Goal: Ask a question: Seek information or help from site administrators or community

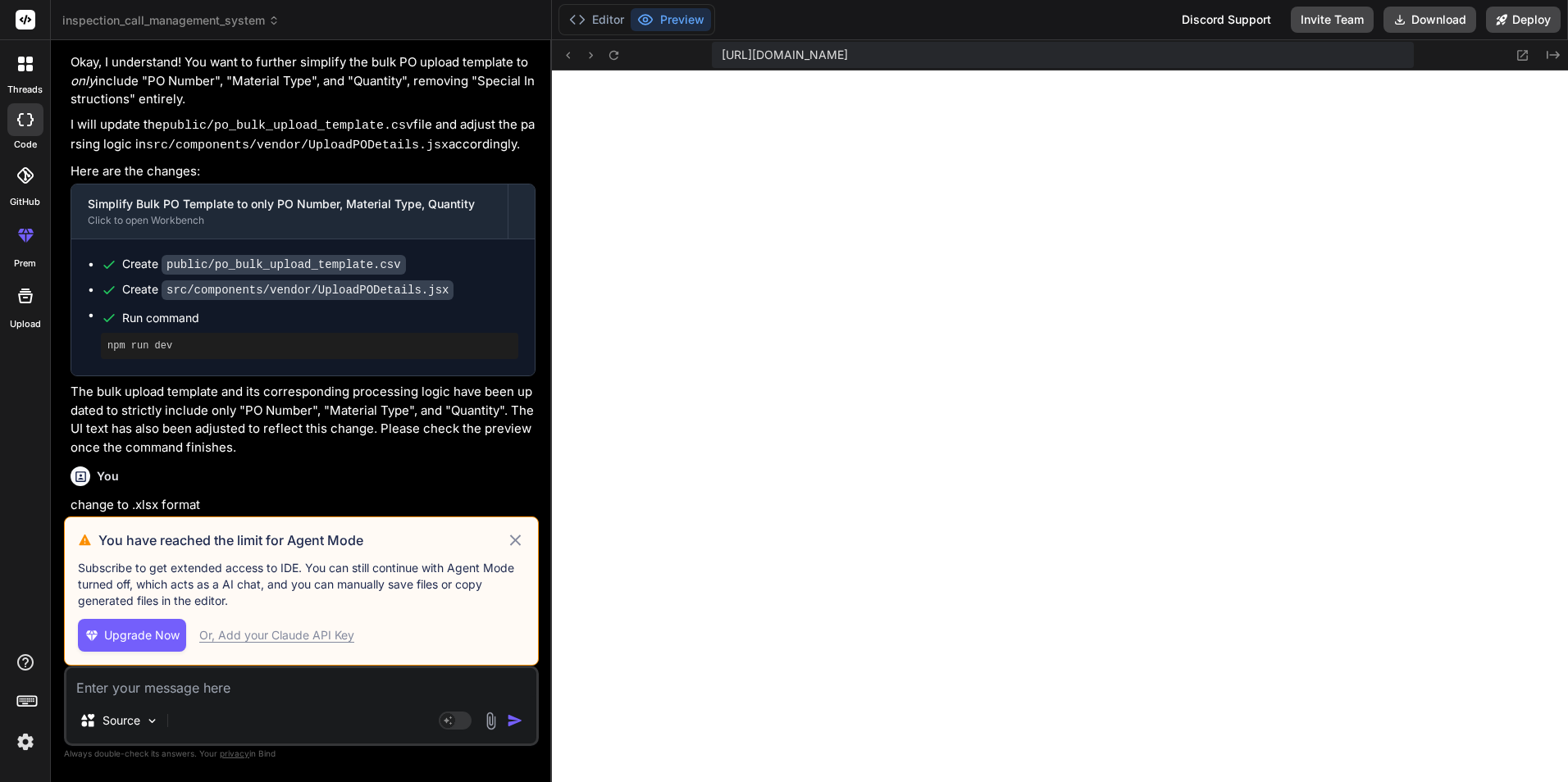
scroll to position [311, 0]
click at [517, 544] on icon at bounding box center [515, 540] width 18 height 19
type textarea "x"
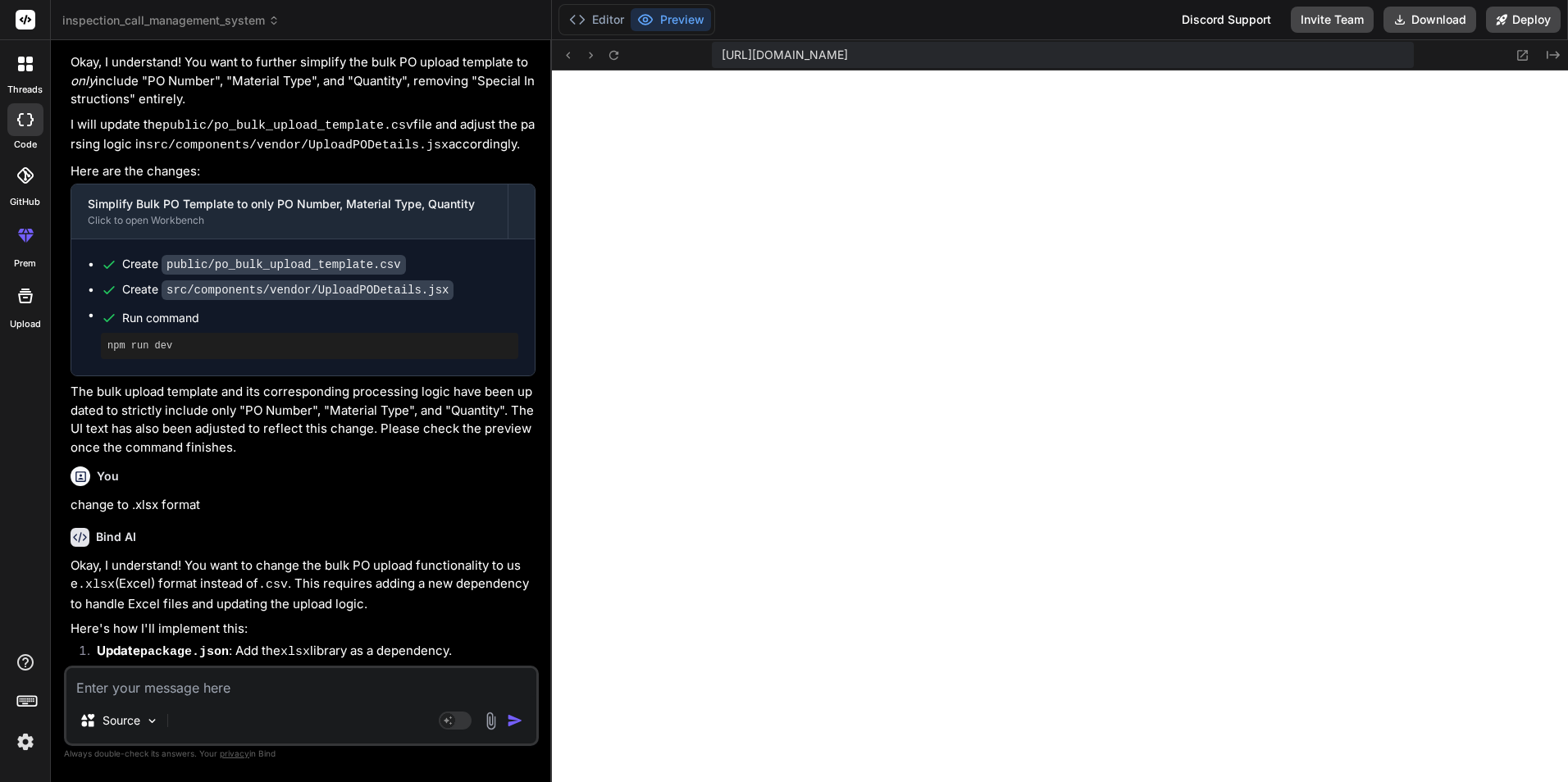
click at [238, 683] on textarea at bounding box center [301, 683] width 470 height 29
click at [287, 695] on textarea at bounding box center [301, 683] width 470 height 29
paste textarea "I have Middleware which are running in python api... I need to integrate with t…"
type textarea "I have Middleware which are running in python api... I need to integrate with t…"
type textarea "x"
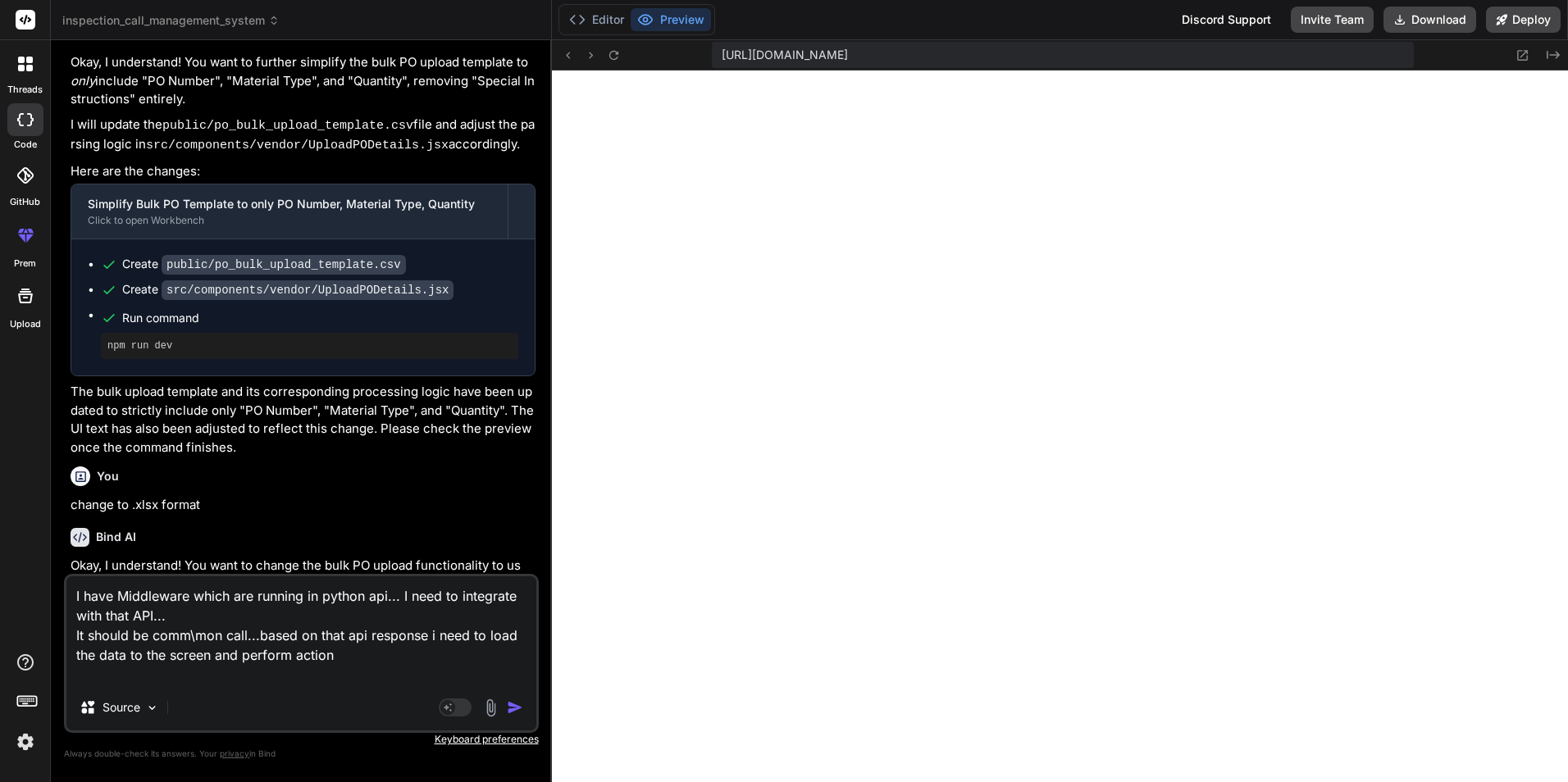
type textarea "I have Middleware which are running in python api... I need to integrate with t…"
type textarea "x"
type textarea "I have Middleware which are running in python api... I need to integrate with t…"
type textarea "x"
click at [211, 635] on textarea "I have Middleware which are running in python api... I need to integrate with t…" at bounding box center [301, 630] width 470 height 108
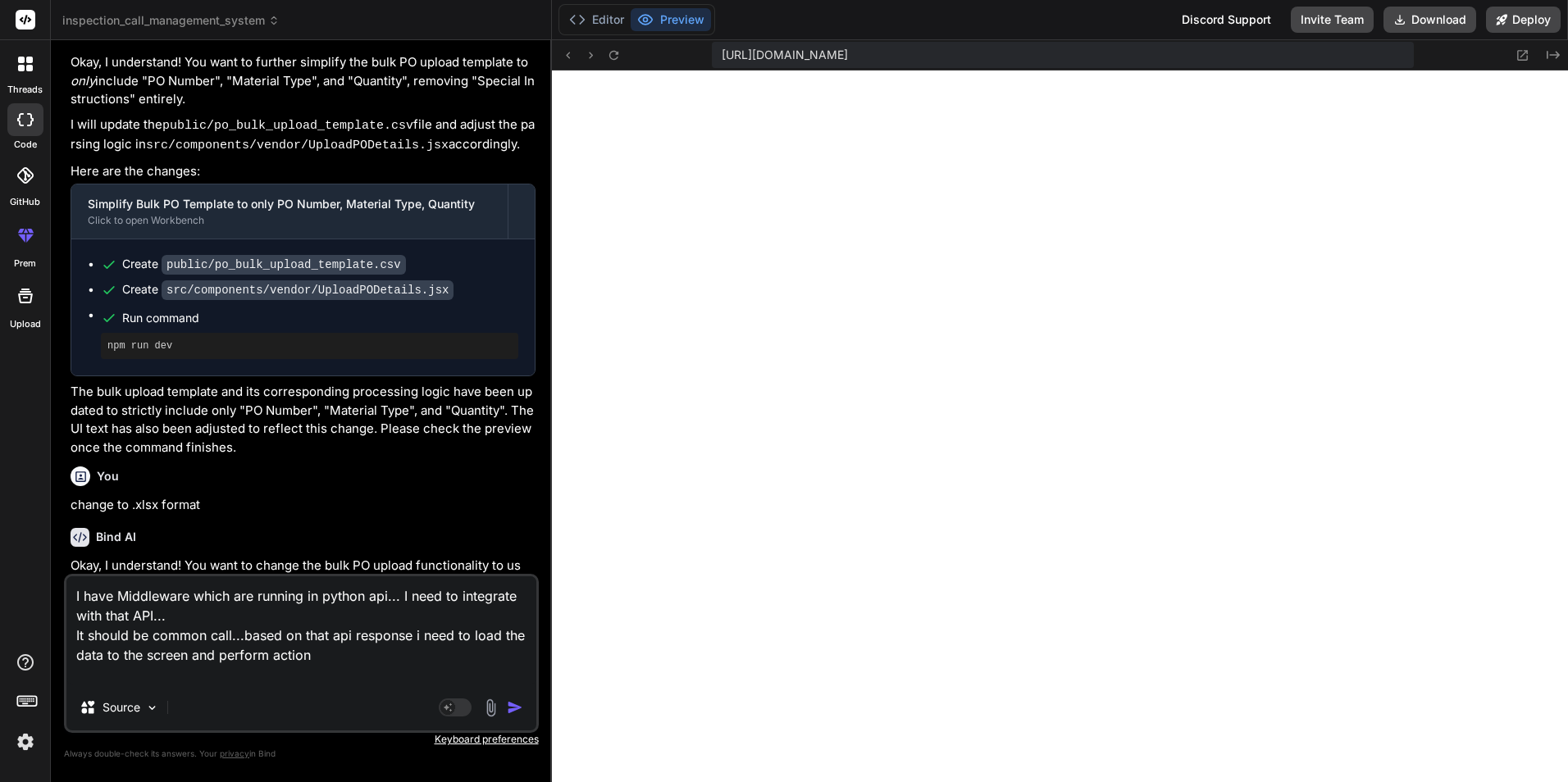
type textarea "I have Middleware which are running in python api... I need to integrate with t…"
type textarea "x"
type textarea "I have Middleware which are running in python api... I need to integrate with t…"
type textarea "x"
type textarea "I have Middleware which are running in python api... I need to integrate with t…"
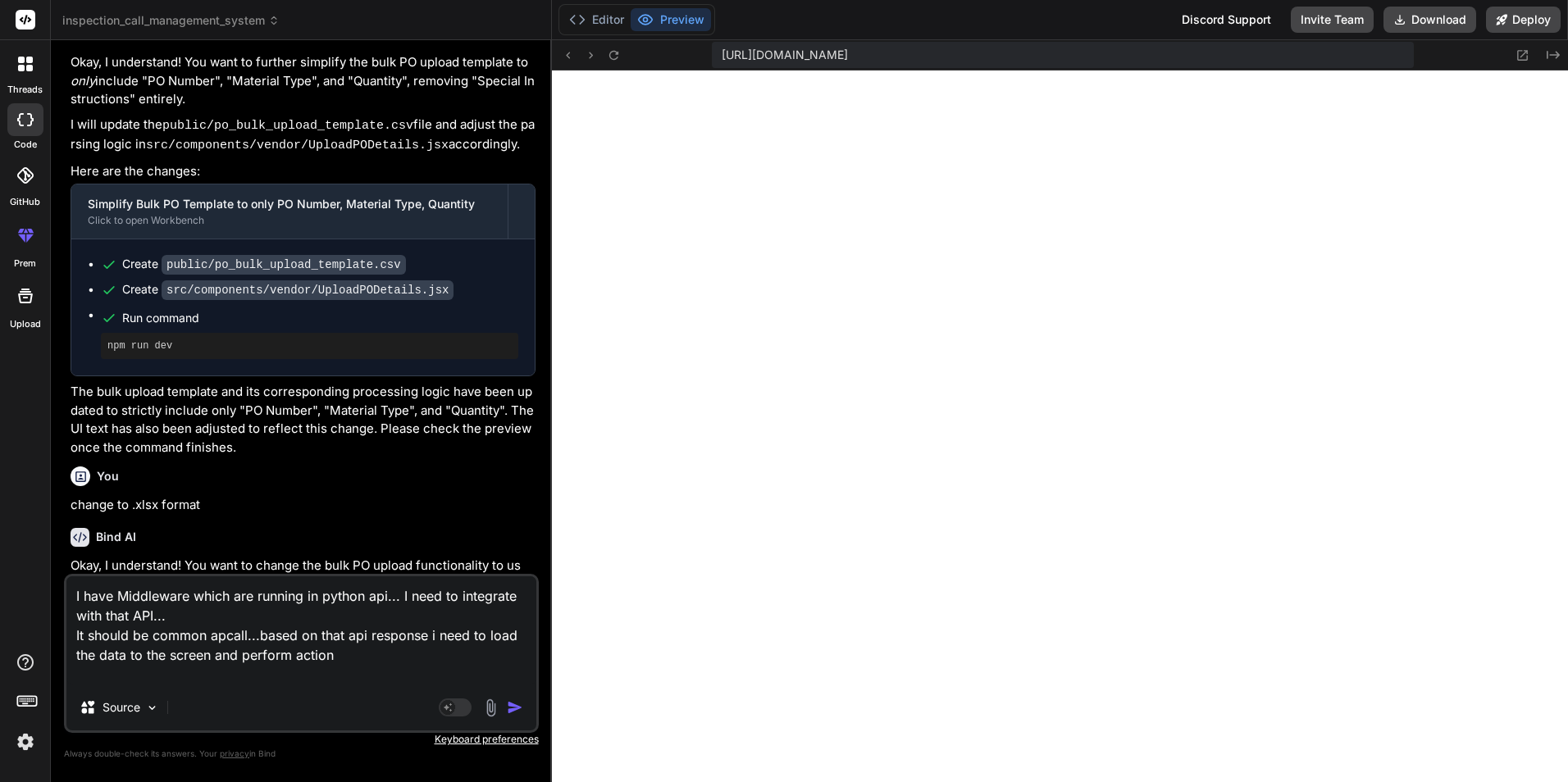
type textarea "x"
type textarea "I have Middleware which are running in python api... I need to integrate with t…"
type textarea "x"
click at [367, 651] on textarea "I have Middleware which are running in python api... I need to integrate with t…" at bounding box center [301, 630] width 470 height 108
type textarea "I have Middleware which are running in python api... I need to integrate with t…"
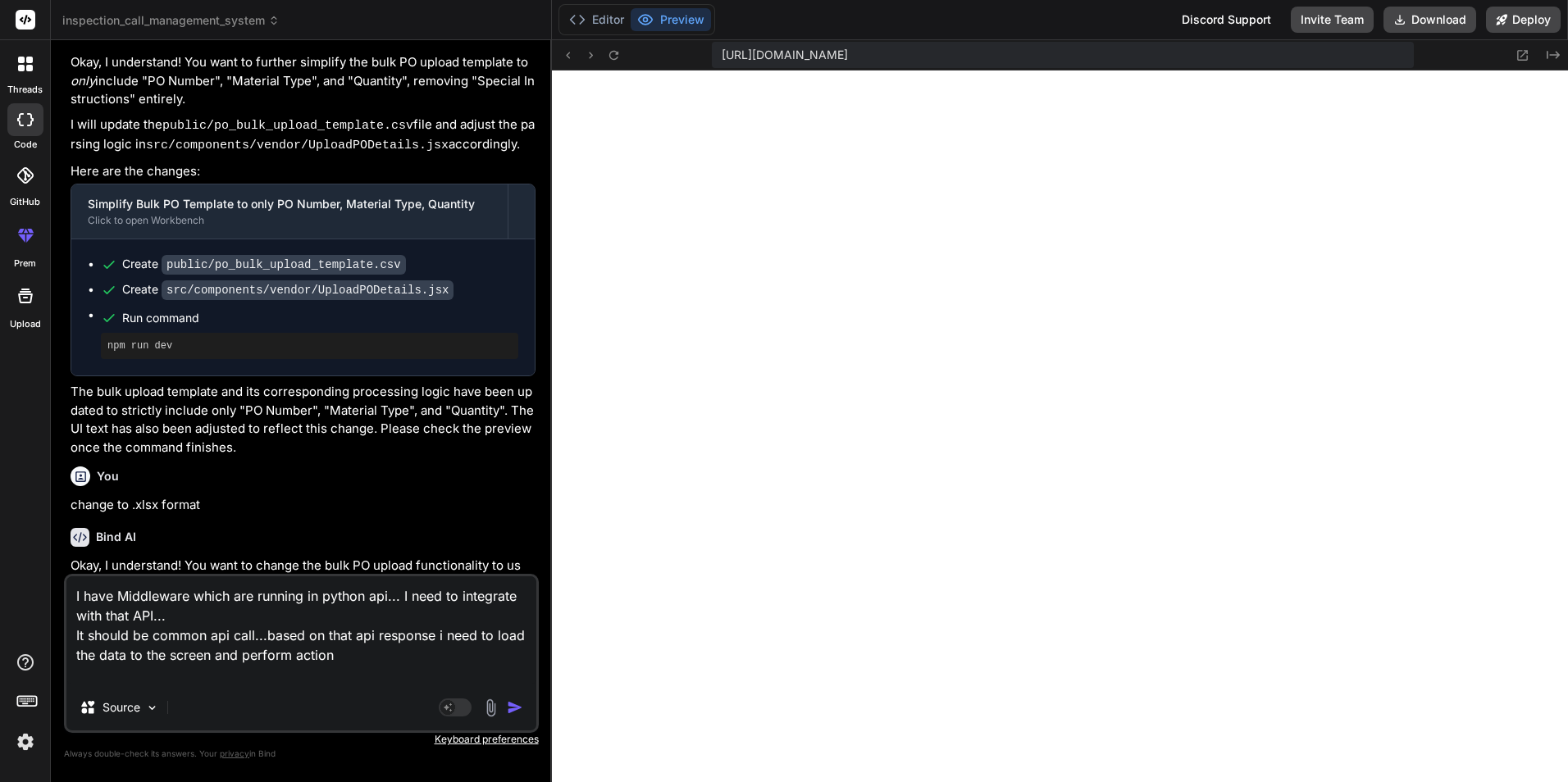
click at [514, 705] on img "button" at bounding box center [515, 708] width 17 height 17
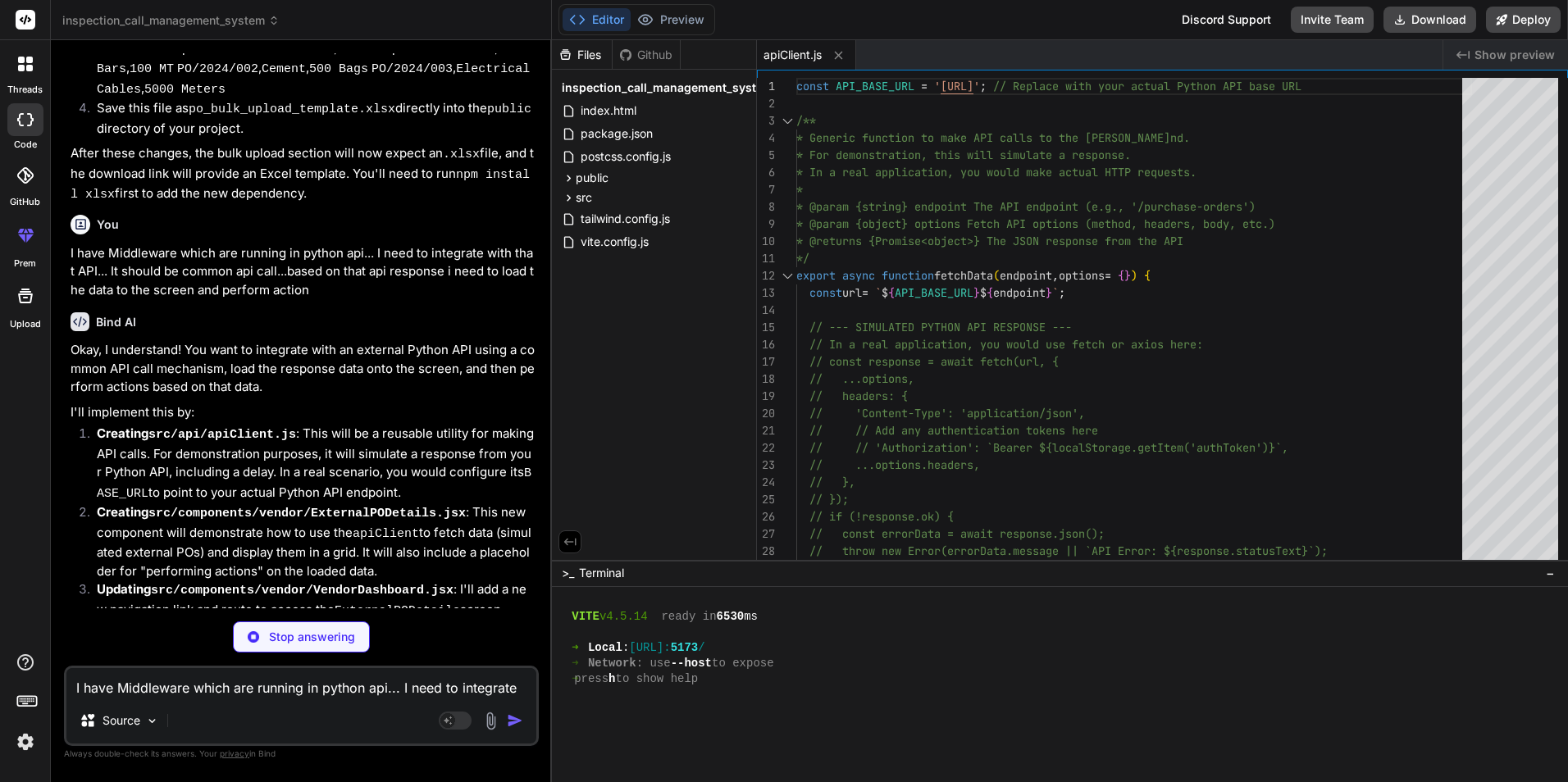
scroll to position [7637, 0]
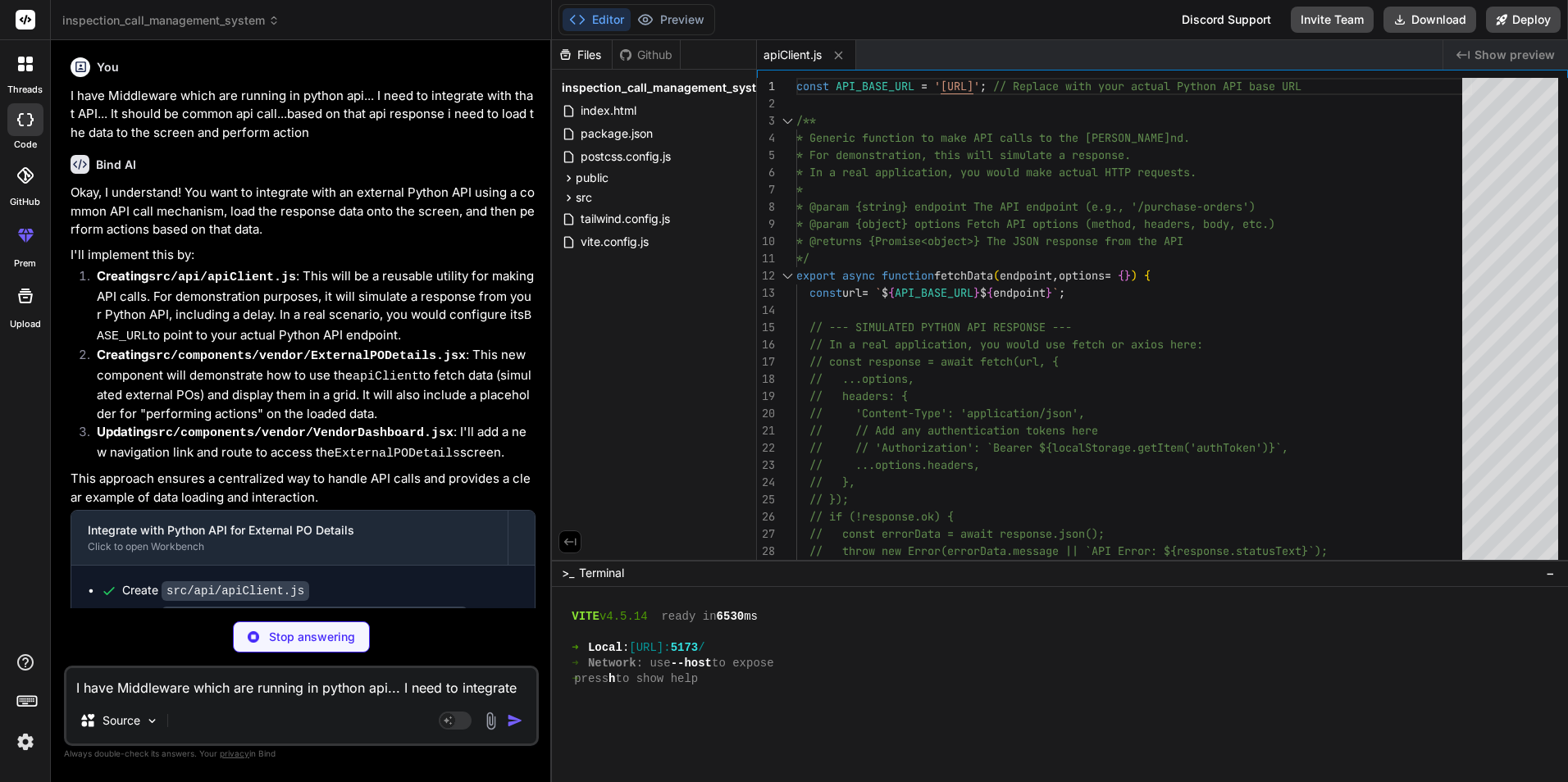
type textarea "x"
type textarea "</tbody> </table> </div> )} </div> ); }; export default ExternalPODetails;"
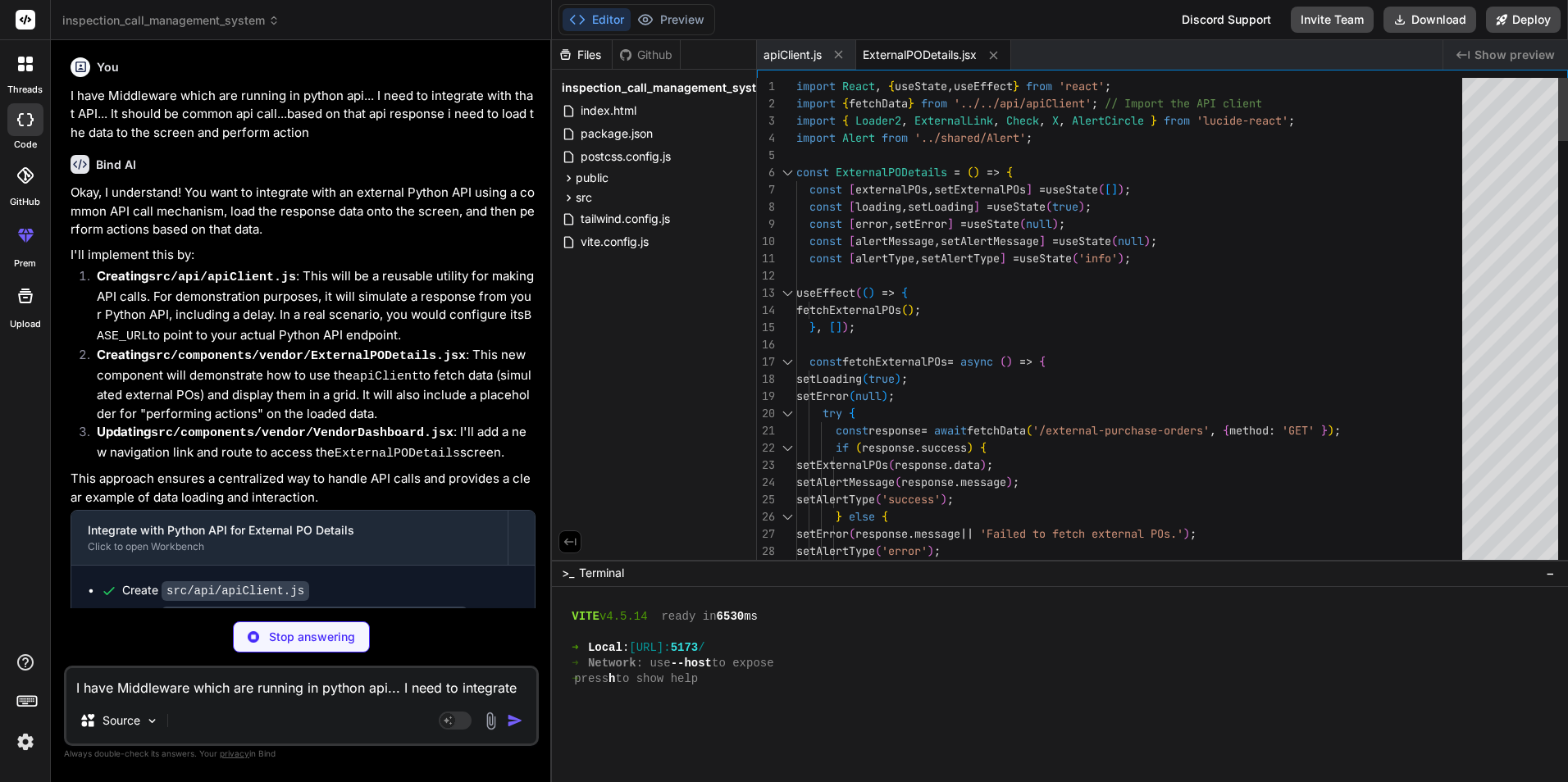
type textarea "x"
type textarea "</div> </div> </Layout> ) } export default VendorDashboard"
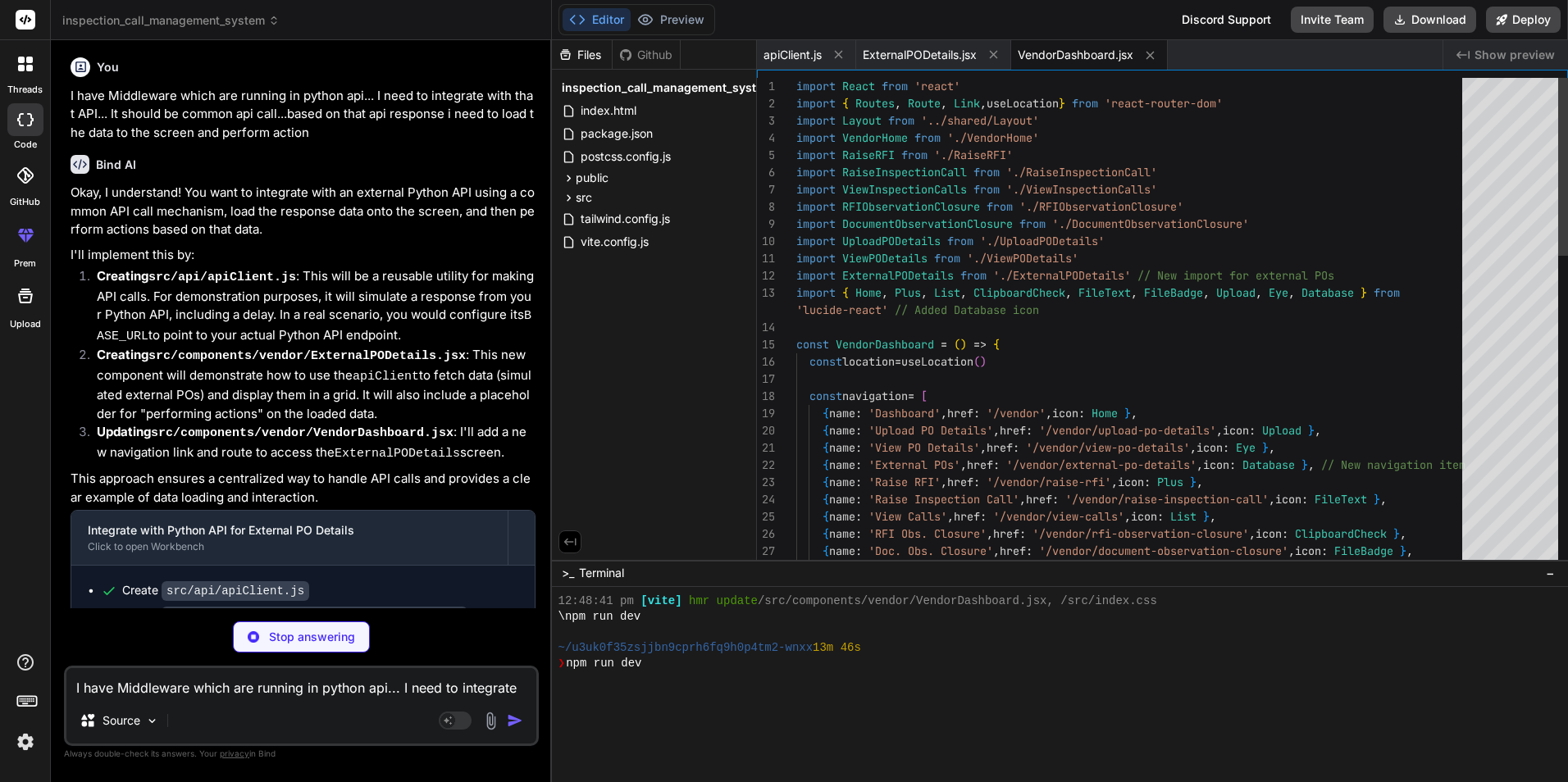
scroll to position [420, 0]
type textarea "x"
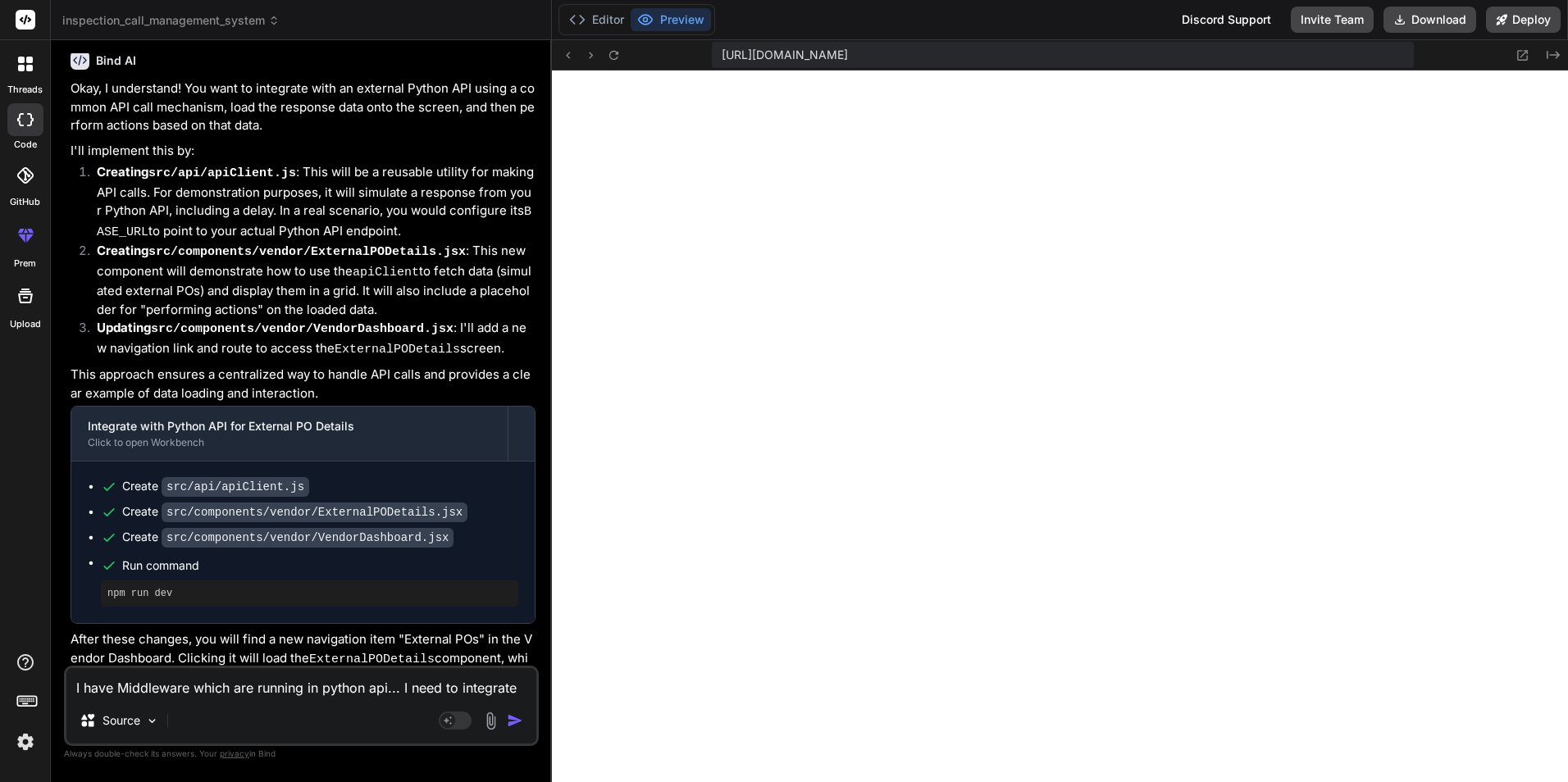
scroll to position [7811, 0]
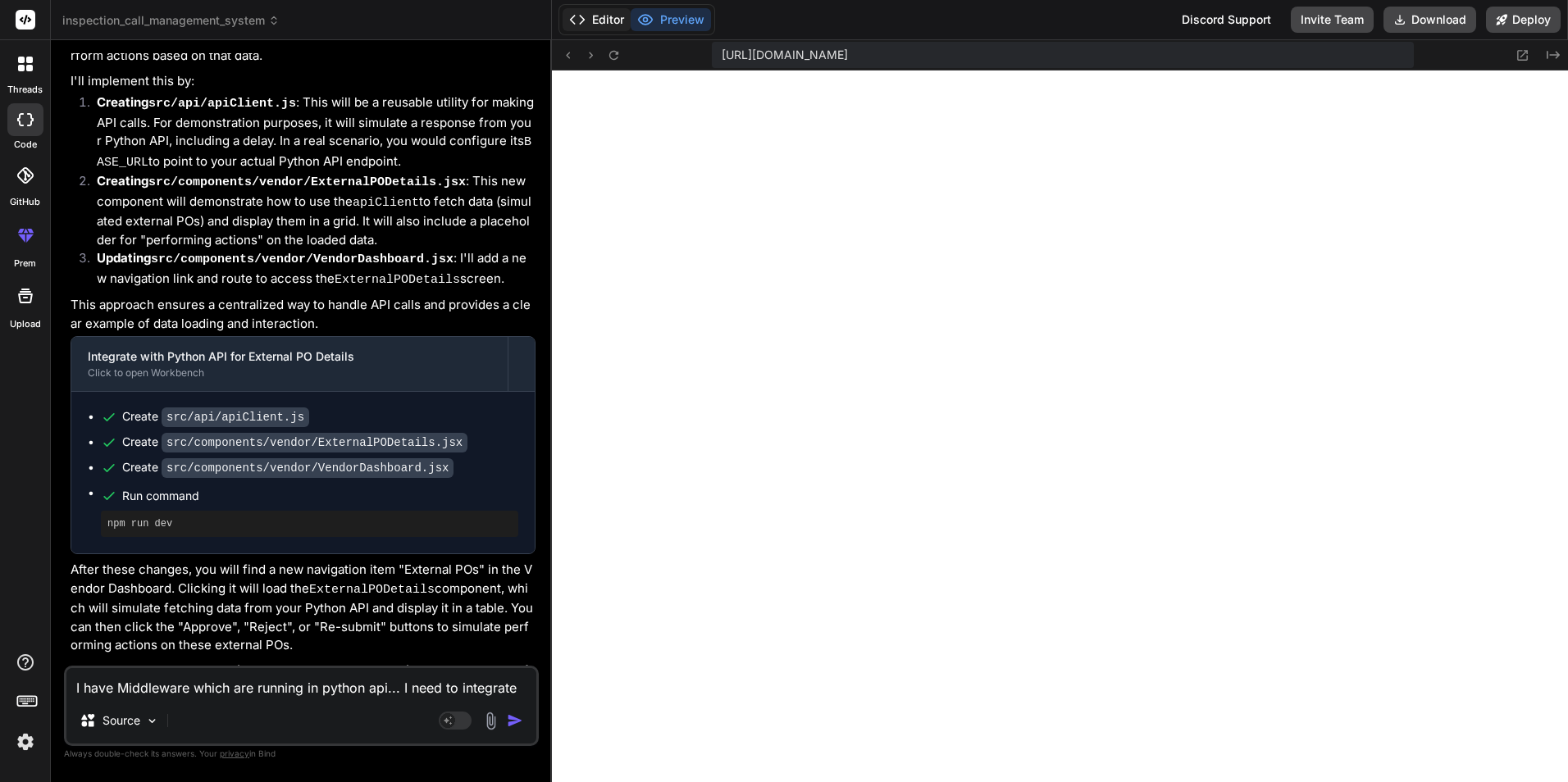
click at [609, 11] on button "Editor" at bounding box center [596, 19] width 68 height 23
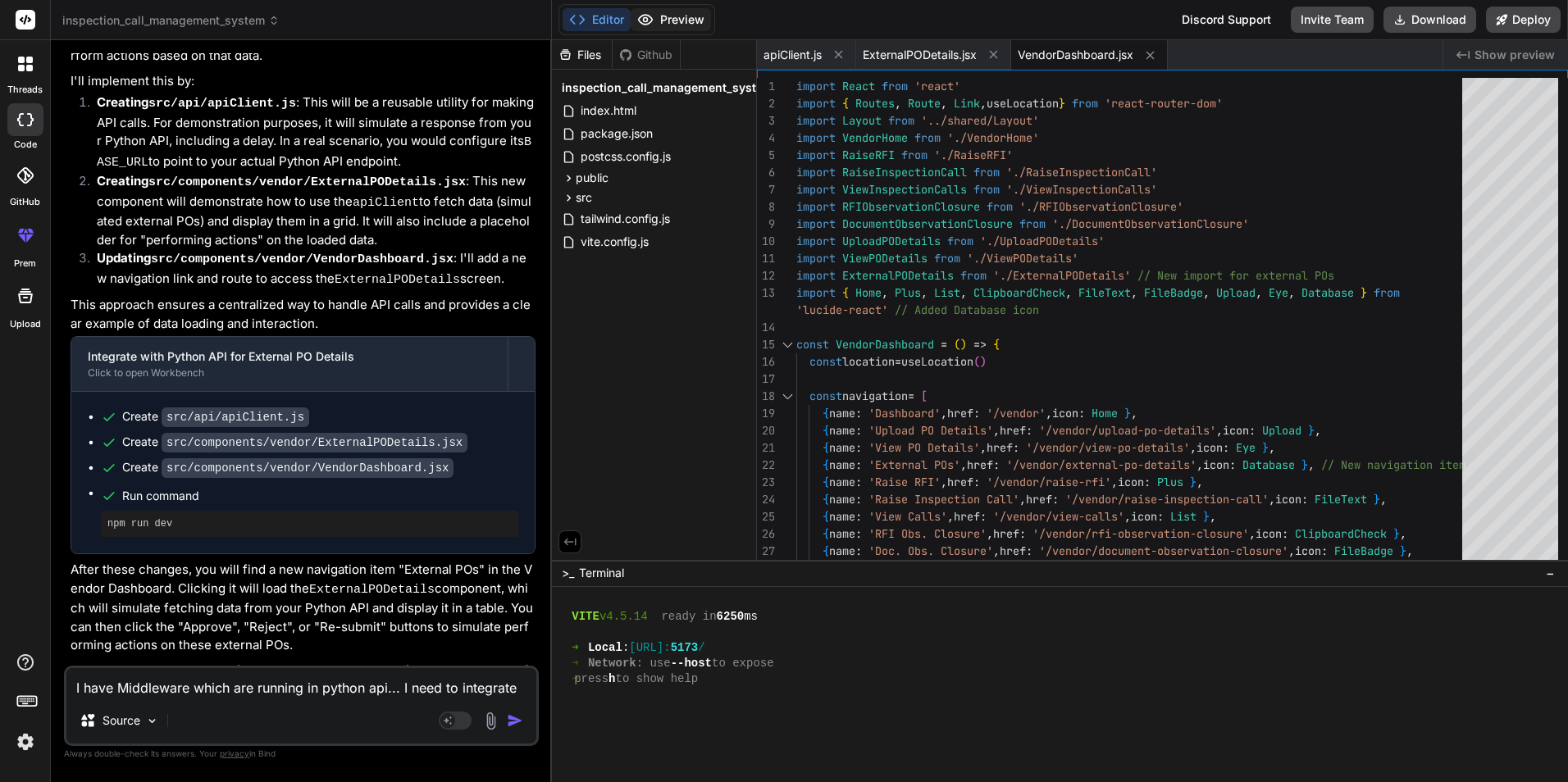
click at [685, 13] on button "Preview" at bounding box center [671, 19] width 81 height 23
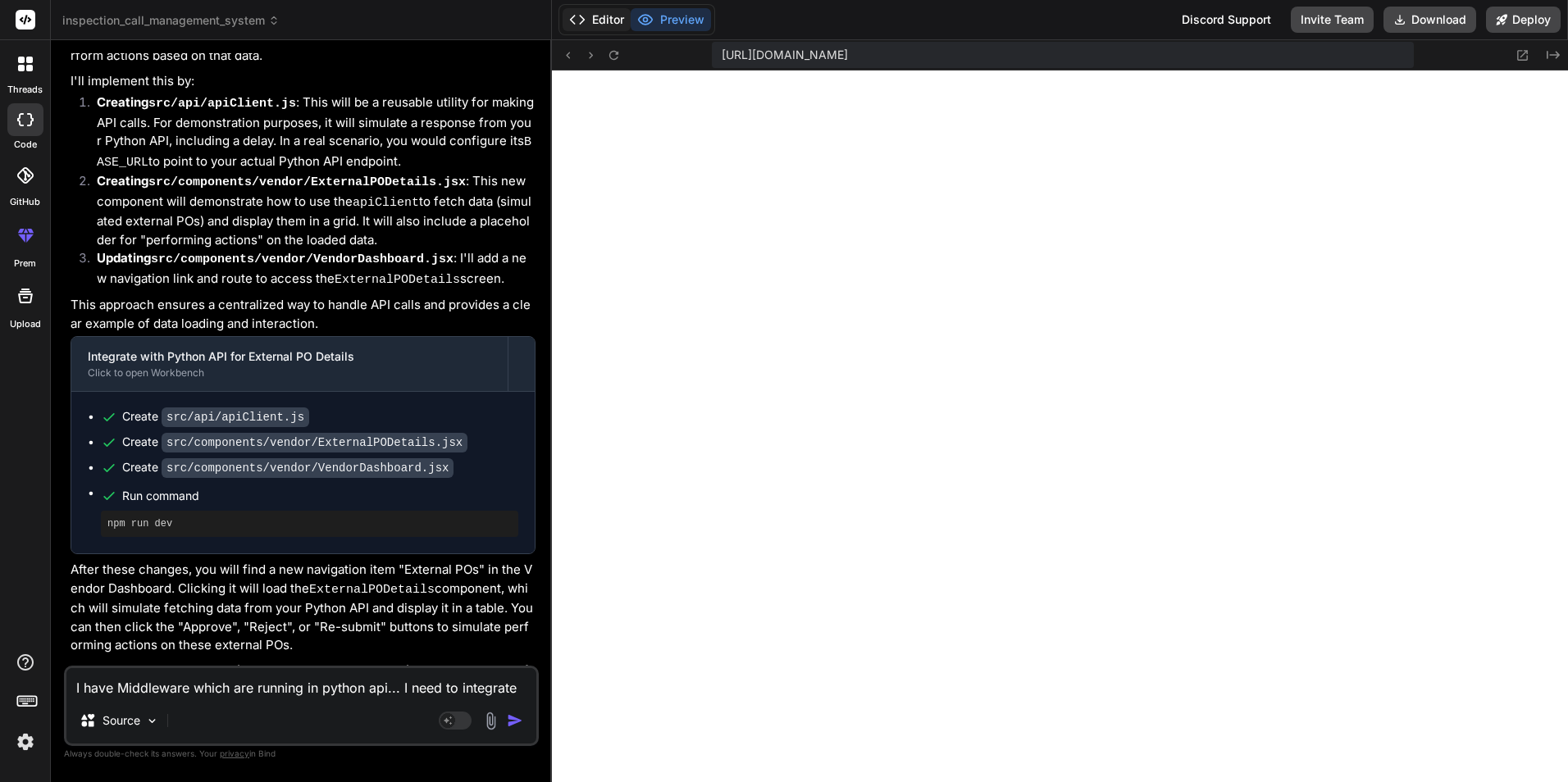
click at [599, 23] on button "Editor" at bounding box center [596, 19] width 68 height 23
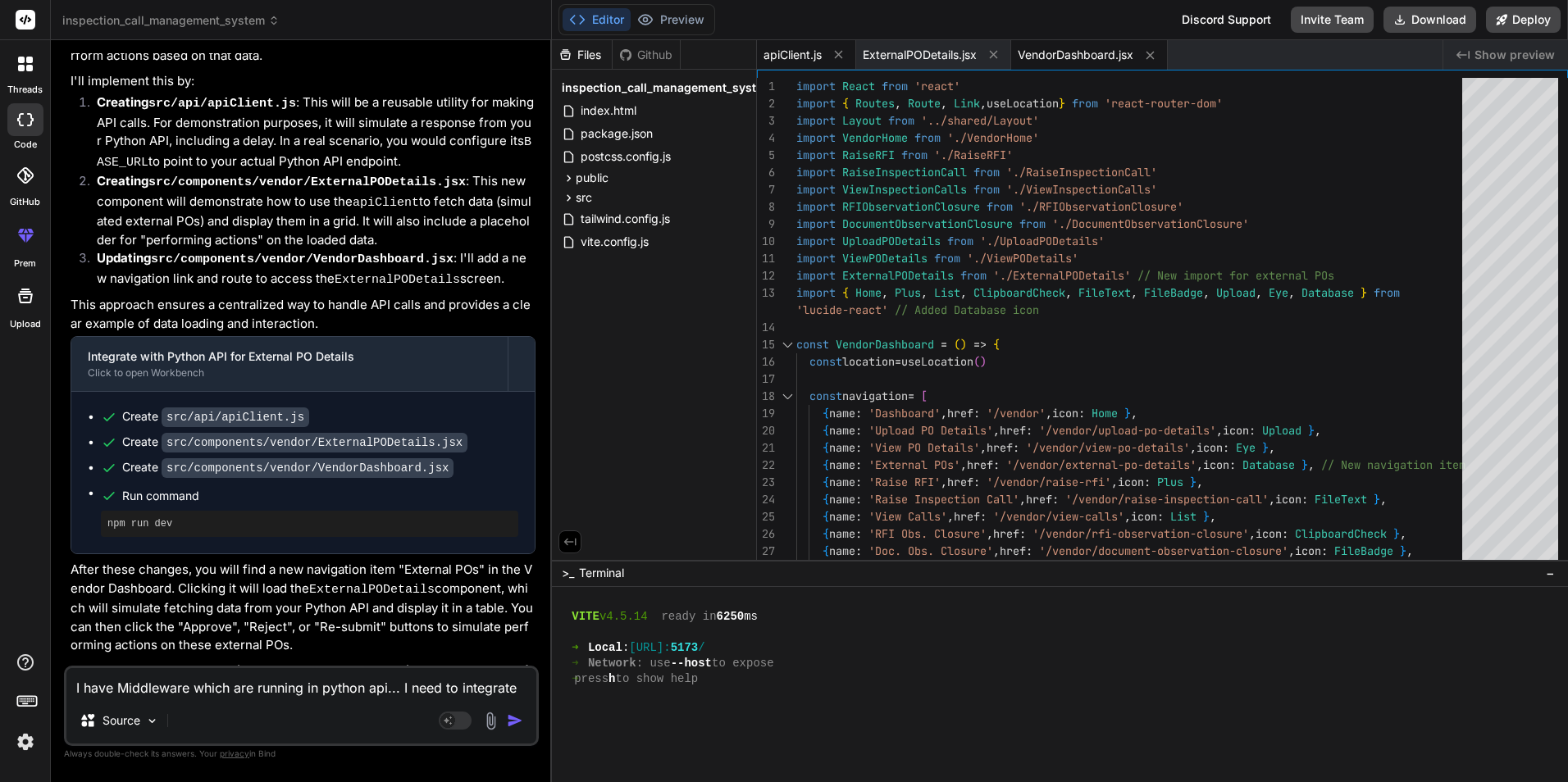
click at [798, 57] on span "apiClient.js" at bounding box center [792, 55] width 58 height 17
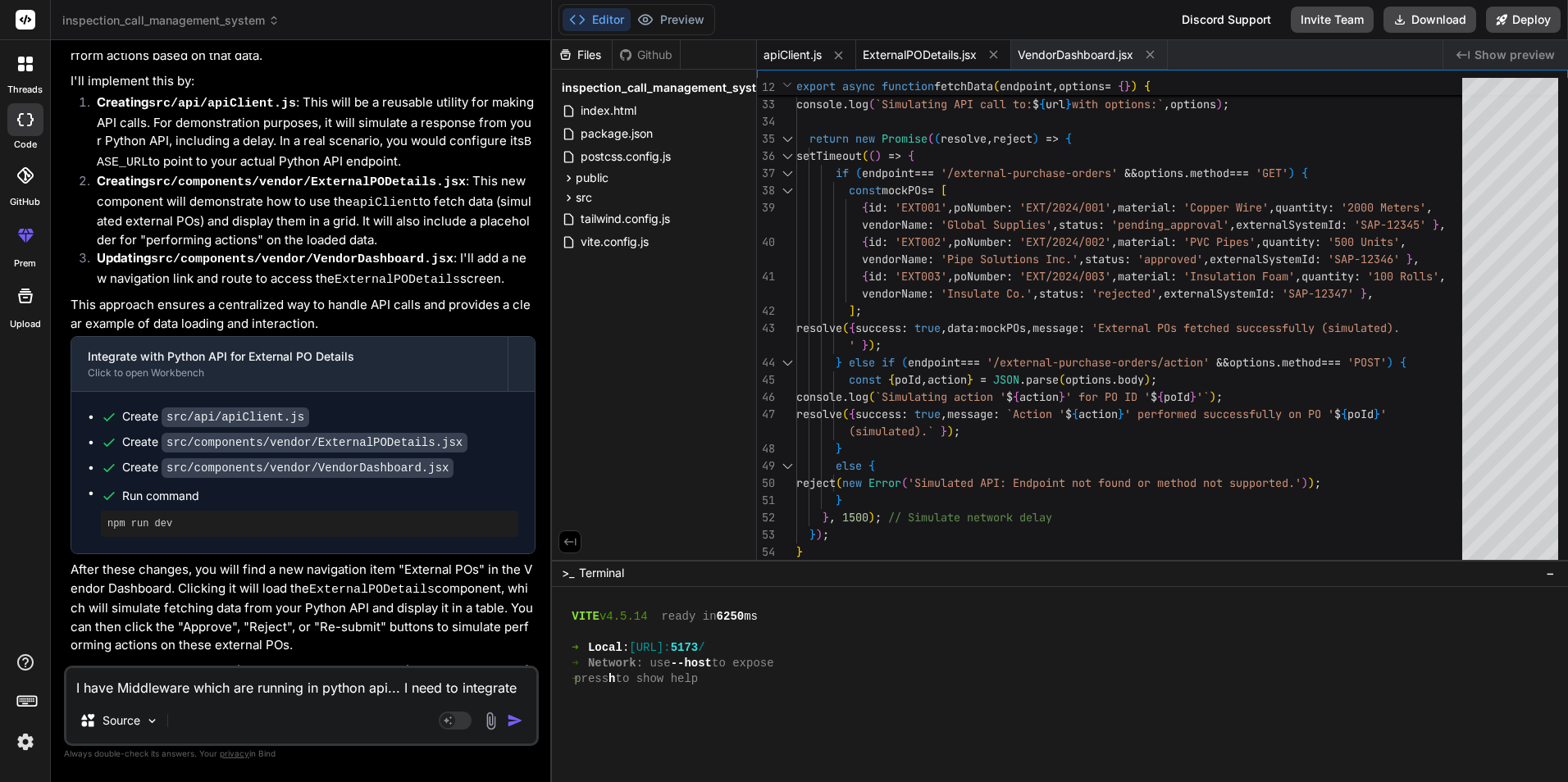
click at [928, 47] on span "ExternalPODetails.jsx" at bounding box center [919, 55] width 114 height 17
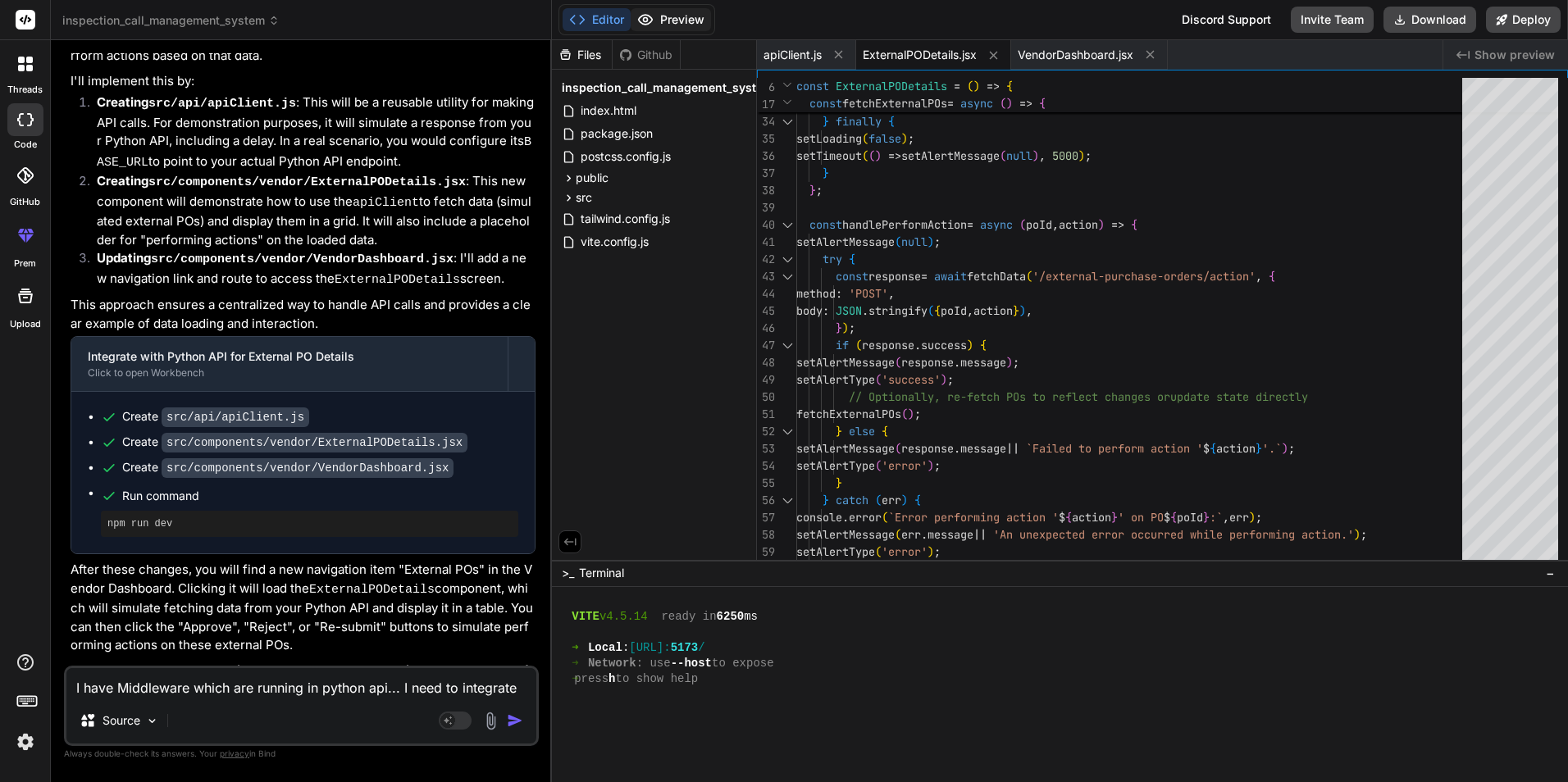
click at [666, 18] on button "Preview" at bounding box center [671, 19] width 81 height 23
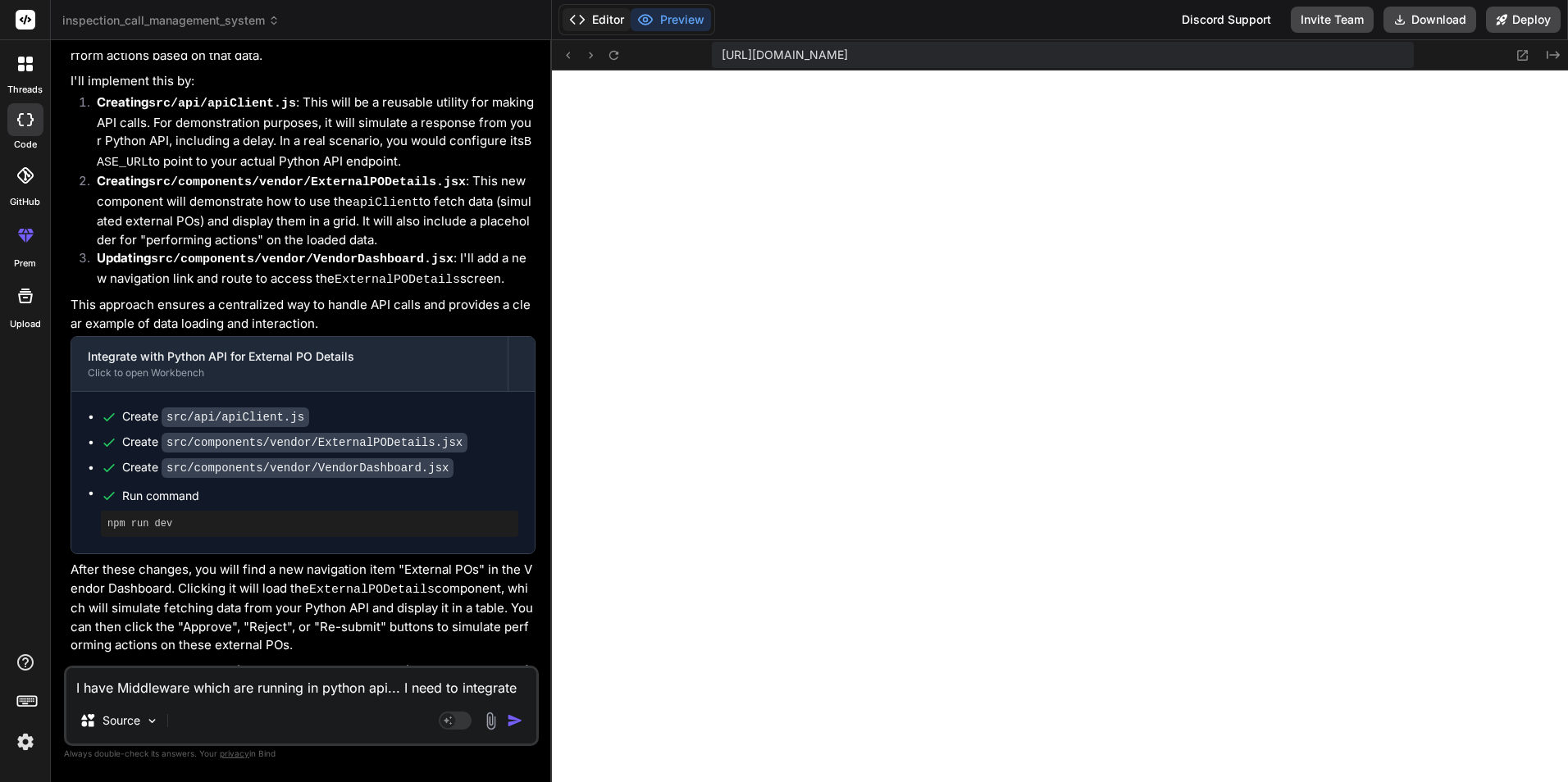
click at [580, 18] on icon at bounding box center [577, 20] width 17 height 17
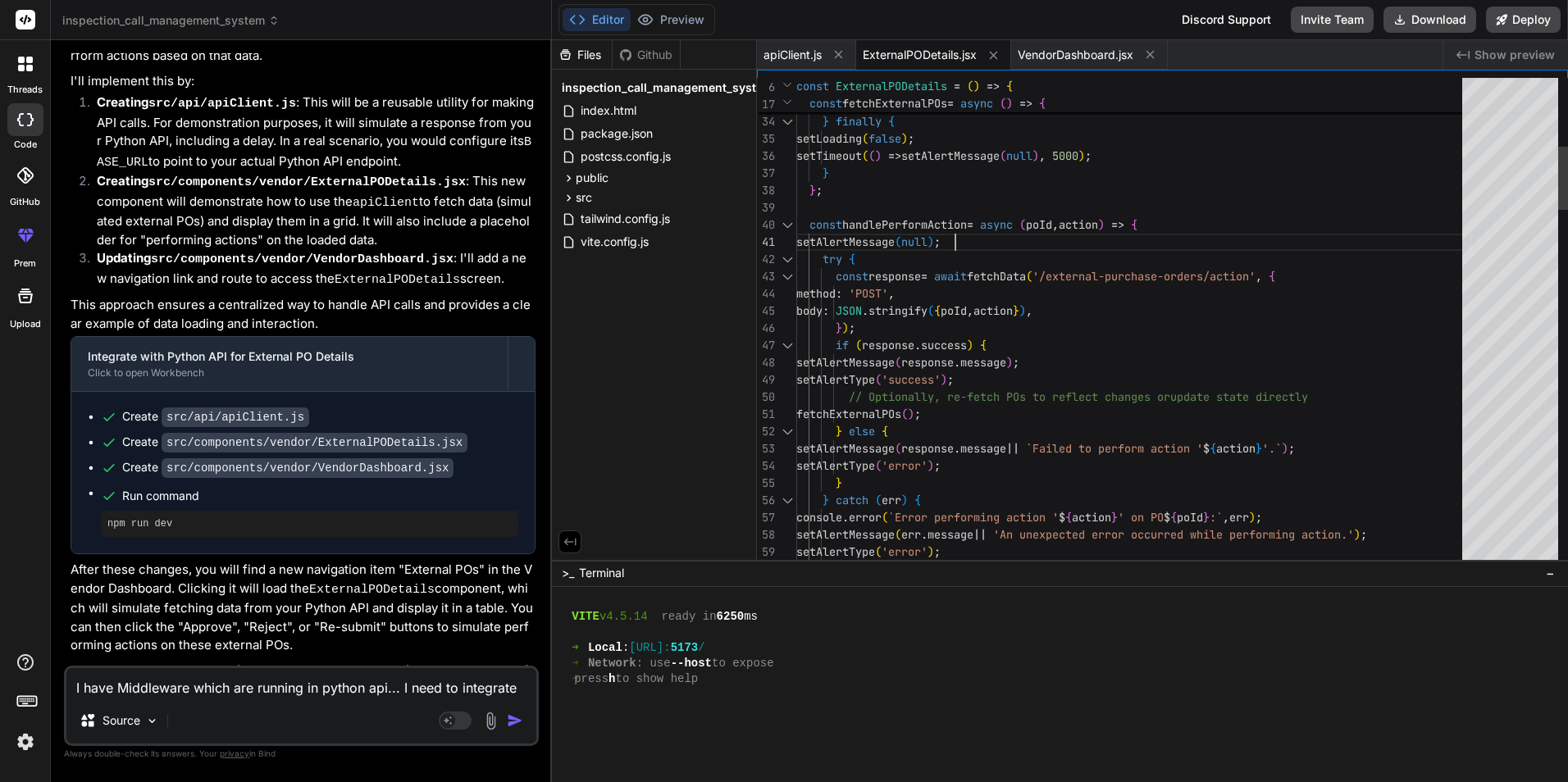
click at [793, 58] on span "apiClient.js" at bounding box center [792, 55] width 58 height 17
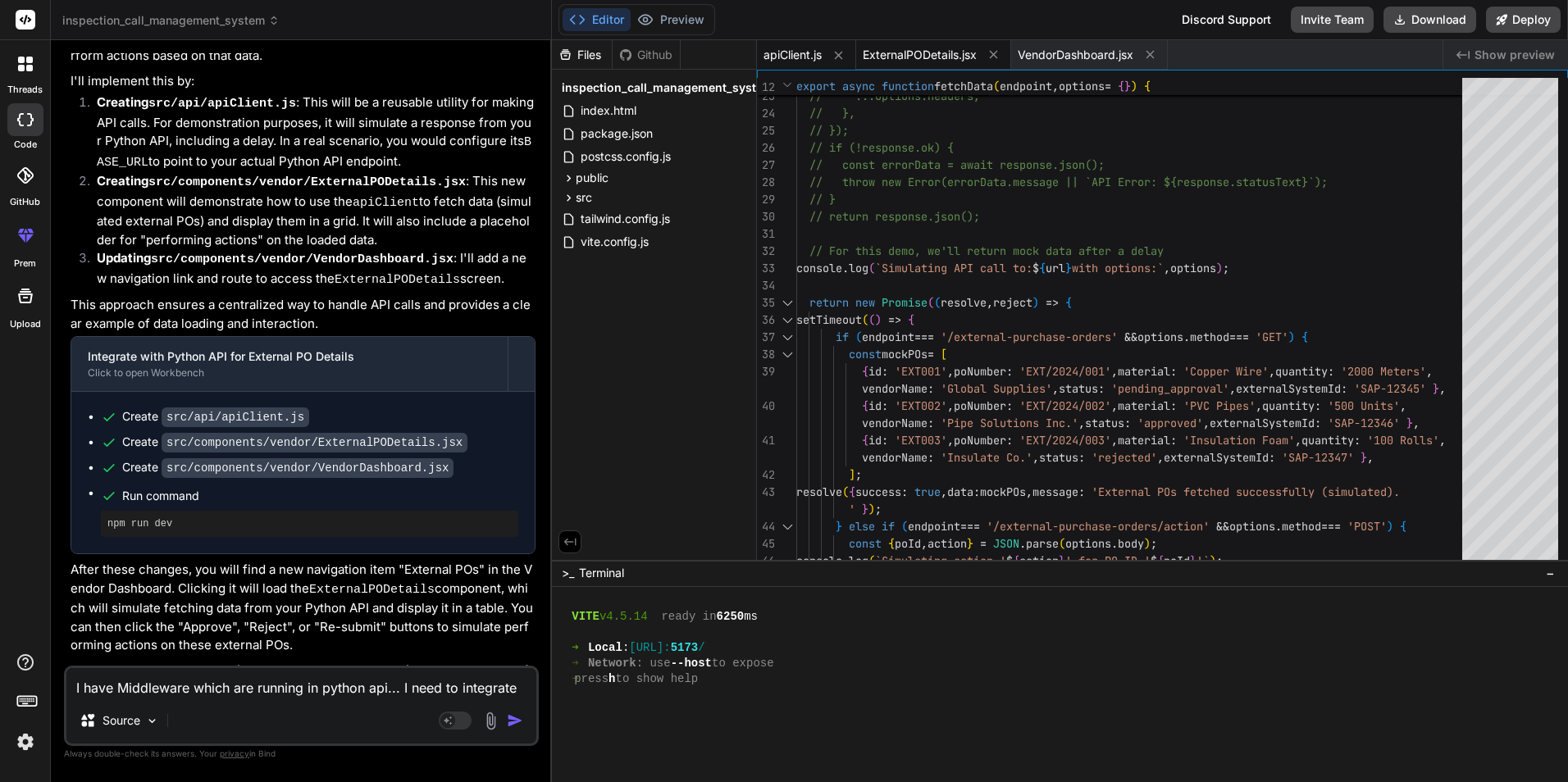
click at [922, 48] on span "ExternalPODetails.jsx" at bounding box center [919, 55] width 114 height 17
type textarea "</tbody> </table> </div> )} </div> ); }; export default ExternalPODetails;"
